Goal: Communication & Community: Ask a question

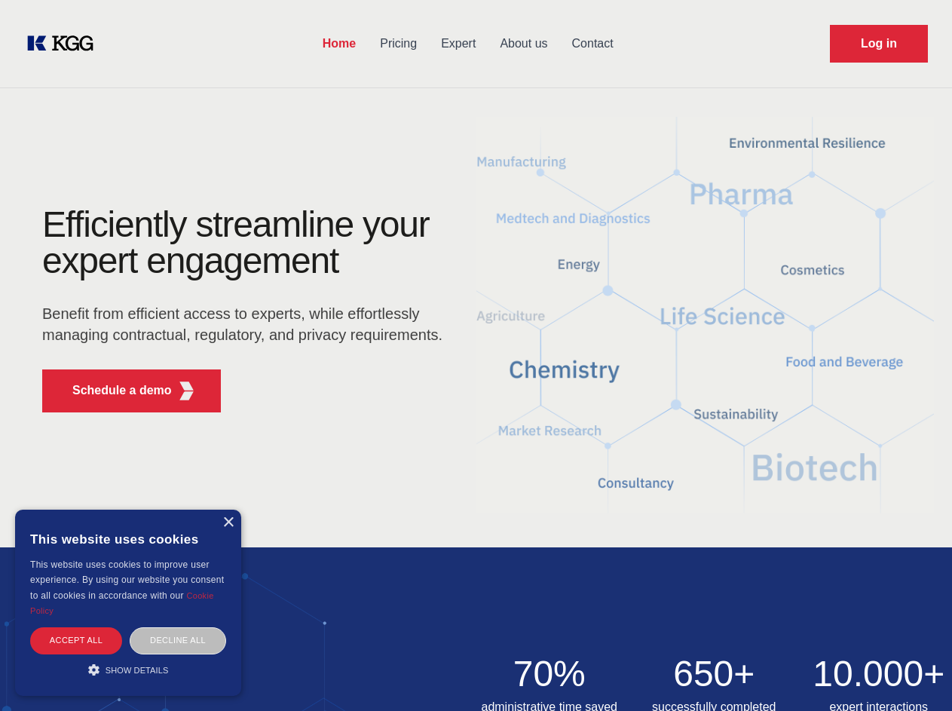
click at [476, 355] on div "Efficiently streamline your expert engagement Benefit from efficient access to …" at bounding box center [247, 316] width 458 height 218
click at [113, 390] on p "Schedule a demo" at bounding box center [121, 390] width 99 height 18
click at [228, 522] on div "× This website uses cookies This website uses cookies to improve user experienc…" at bounding box center [128, 602] width 226 height 186
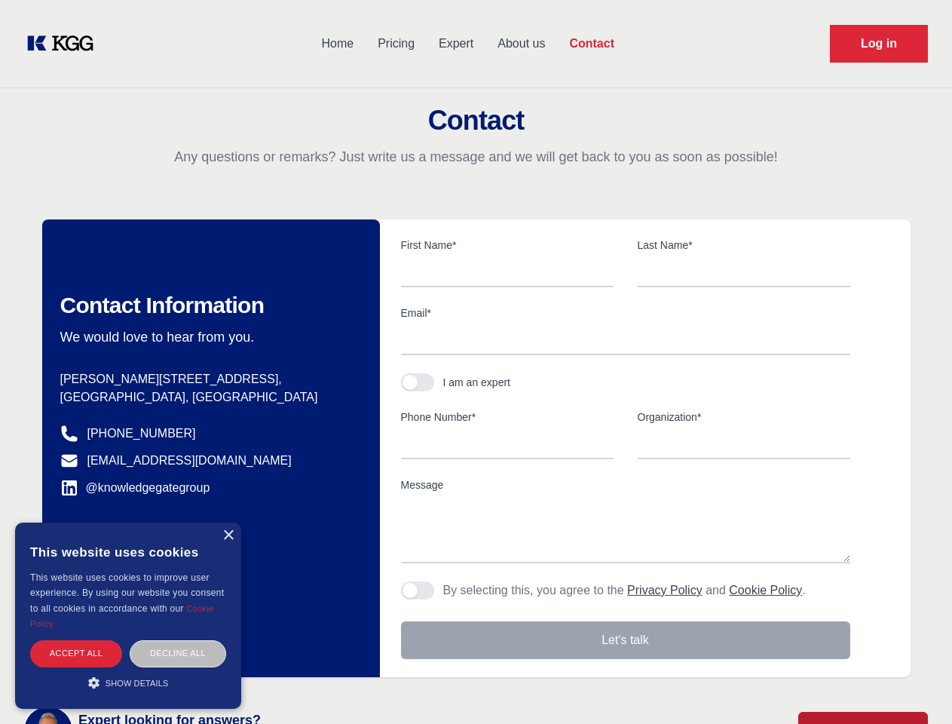
click at [76, 640] on div "Accept all" at bounding box center [76, 653] width 92 height 26
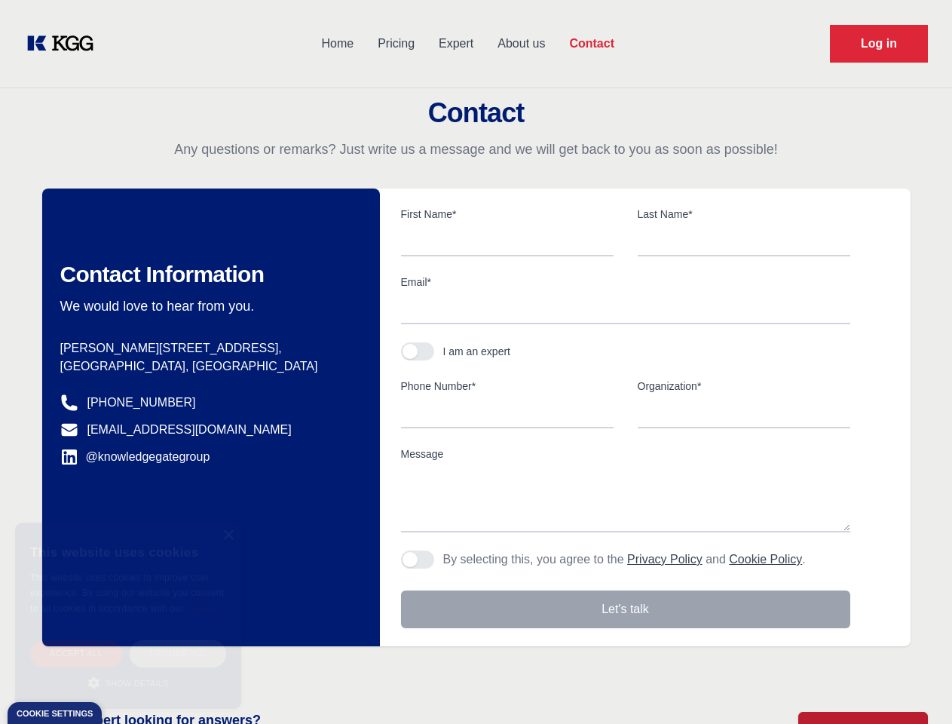
click at [178, 640] on div "Decline all" at bounding box center [178, 653] width 96 height 26
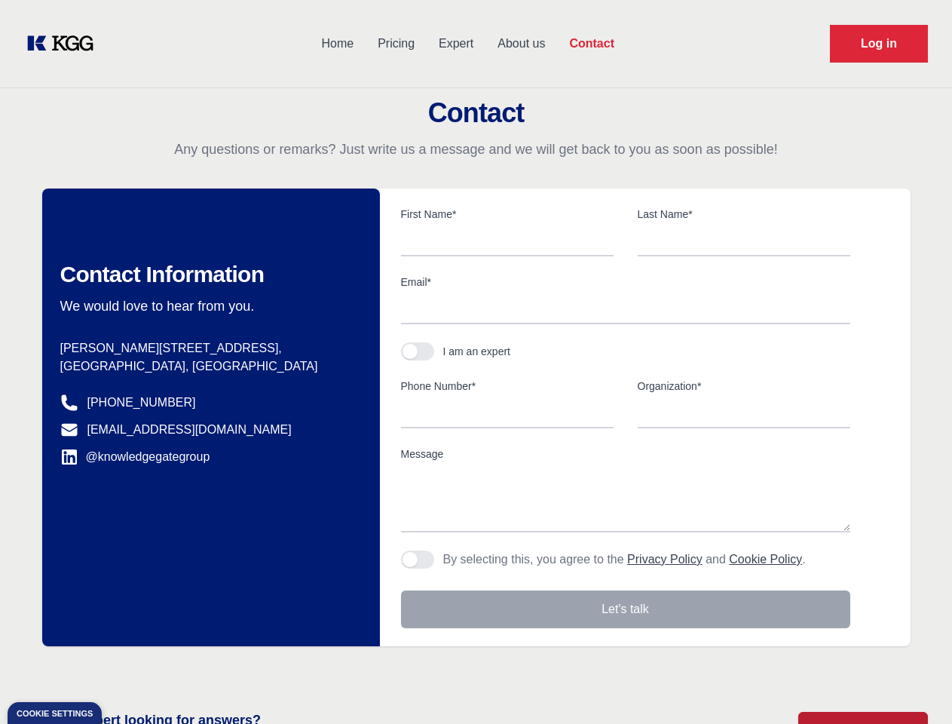
click at [128, 669] on main "Contact Any questions or remarks? Just write us a message and we will get back …" at bounding box center [476, 392] width 952 height 785
